Goal: Information Seeking & Learning: Find specific fact

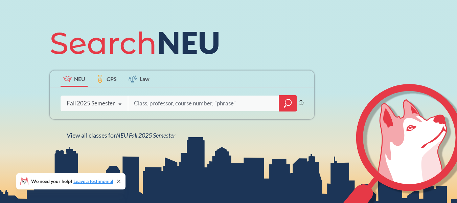
scroll to position [68, 0]
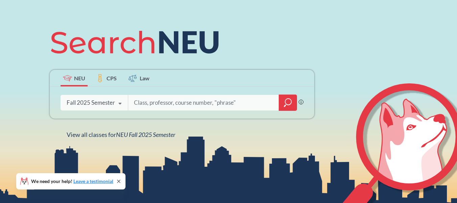
click at [165, 109] on input "search" at bounding box center [203, 102] width 141 height 14
type input "ie 6600"
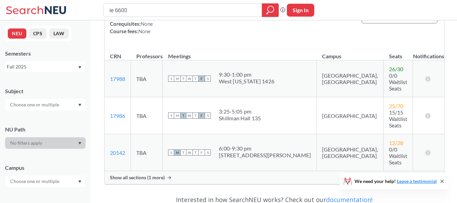
scroll to position [101, 0]
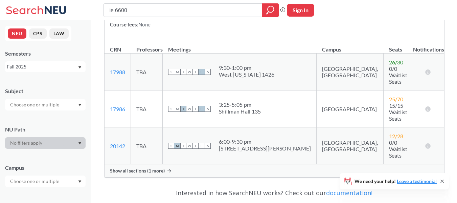
click at [219, 164] on div "Show all sections (1 more)" at bounding box center [275, 170] width 340 height 13
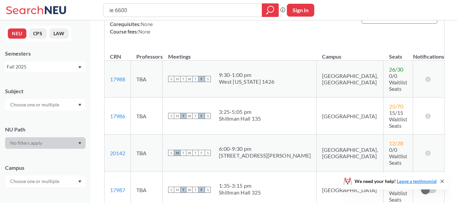
scroll to position [0, 0]
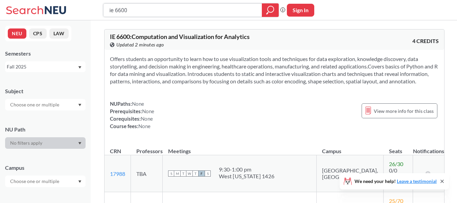
click at [122, 10] on input "ie 6600" at bounding box center [183, 10] width 149 height 12
type input "ie 6400"
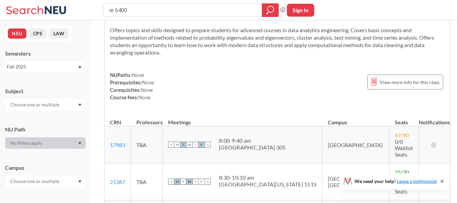
scroll to position [68, 0]
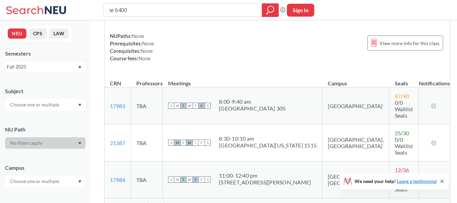
click at [208, 198] on div "Show all sections (1 more)" at bounding box center [277, 204] width 345 height 13
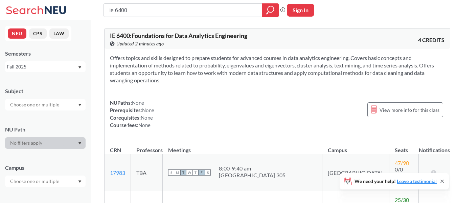
scroll to position [0, 0]
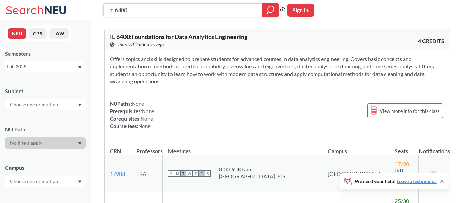
click at [120, 8] on input "ie 6400" at bounding box center [183, 10] width 149 height 12
type input "ie 6600"
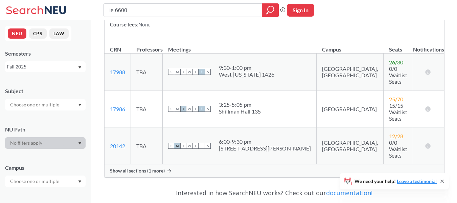
click at [166, 164] on div "Show all sections (1 more)" at bounding box center [275, 170] width 340 height 13
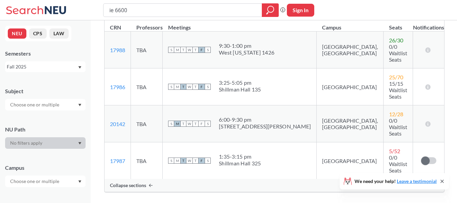
scroll to position [135, 0]
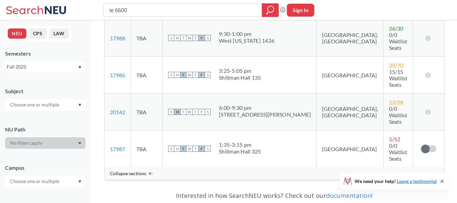
click at [253, 104] on div "6:00 - 9:30 pm" at bounding box center [265, 107] width 92 height 7
drag, startPoint x: 253, startPoint y: 90, endPoint x: 257, endPoint y: 99, distance: 10.0
click at [257, 104] on div "6:00 - 9:30 pm [STREET_ADDRESS][PERSON_NAME]" at bounding box center [265, 111] width 92 height 15
click at [257, 111] on div "[STREET_ADDRESS][PERSON_NAME]" at bounding box center [265, 114] width 92 height 7
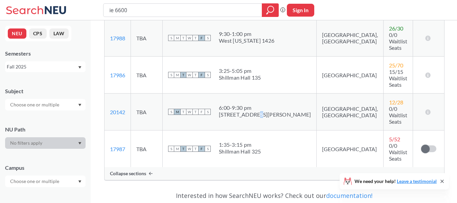
click at [257, 111] on div "[STREET_ADDRESS][PERSON_NAME]" at bounding box center [265, 114] width 92 height 7
drag, startPoint x: 257, startPoint y: 95, endPoint x: 242, endPoint y: 93, distance: 14.8
click at [242, 111] on div "[STREET_ADDRESS][PERSON_NAME]" at bounding box center [265, 114] width 92 height 7
click at [230, 104] on div "6:00 - 9:30 pm" at bounding box center [265, 107] width 92 height 7
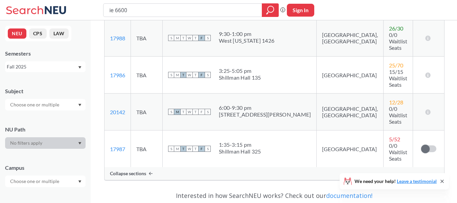
drag, startPoint x: 230, startPoint y: 87, endPoint x: 231, endPoint y: 96, distance: 9.2
click at [231, 104] on span "6:00 - 9:30 pm [STREET_ADDRESS][PERSON_NAME]" at bounding box center [265, 111] width 92 height 14
click at [231, 111] on div "[STREET_ADDRESS][PERSON_NAME]" at bounding box center [265, 114] width 92 height 7
click at [233, 111] on div "[STREET_ADDRESS][PERSON_NAME]" at bounding box center [265, 114] width 92 height 7
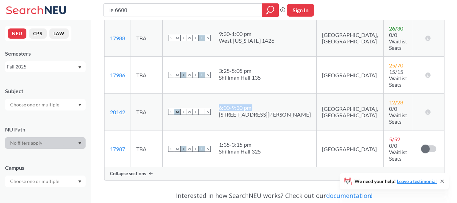
click at [233, 111] on div "[STREET_ADDRESS][PERSON_NAME]" at bounding box center [265, 114] width 92 height 7
